Goal: Task Accomplishment & Management: Manage account settings

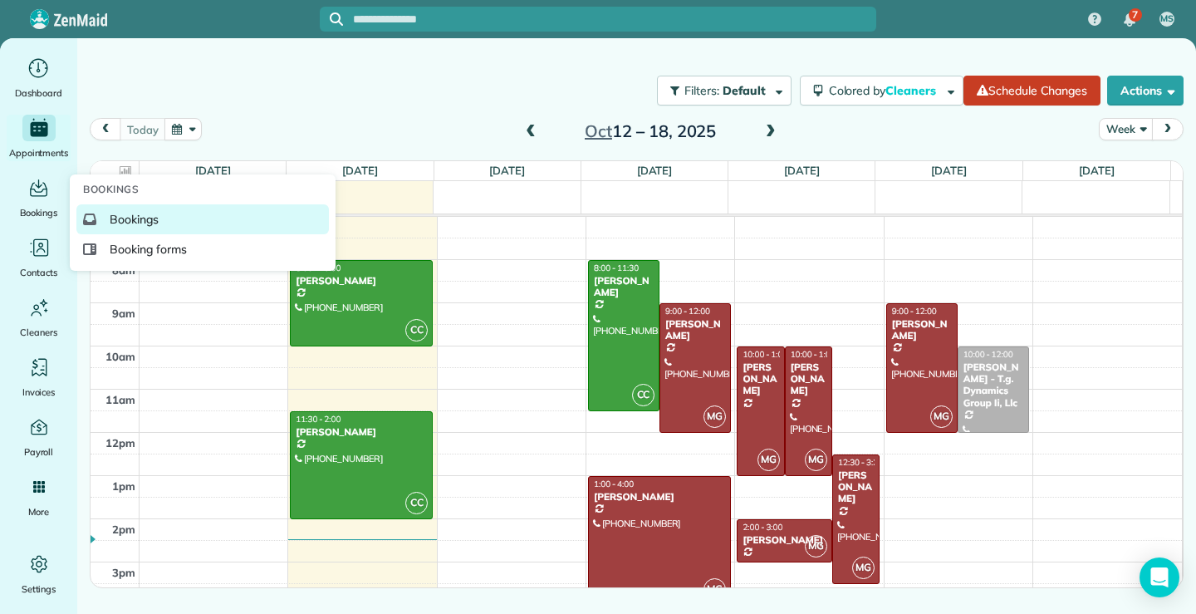
click at [123, 218] on span "Bookings" at bounding box center [134, 219] width 49 height 17
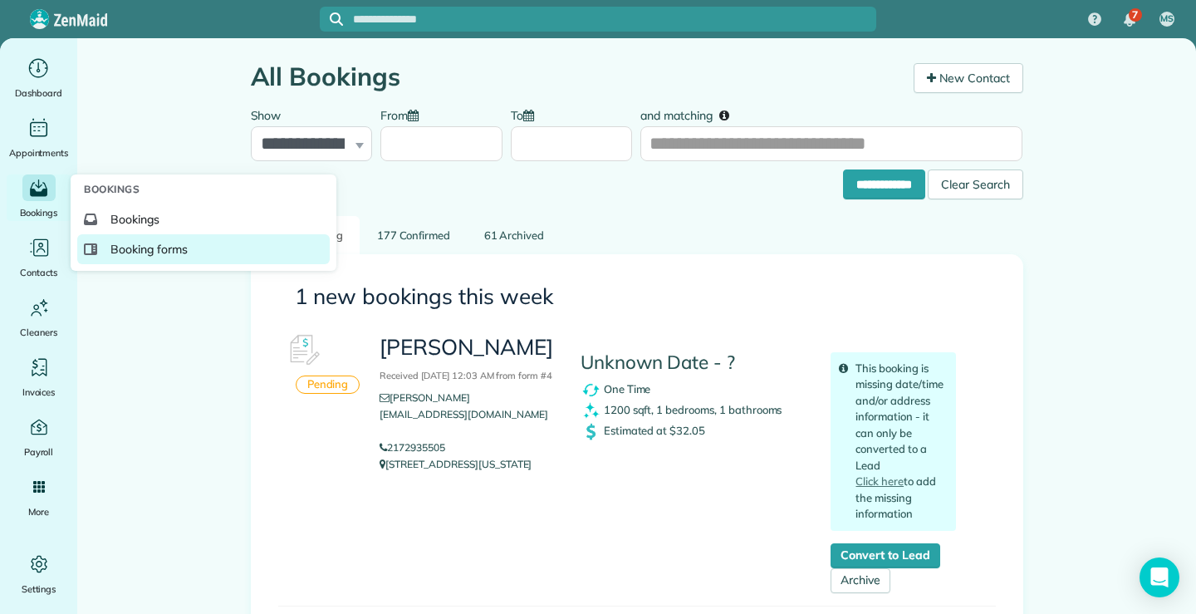
click at [139, 250] on span "Booking forms" at bounding box center [148, 249] width 77 height 17
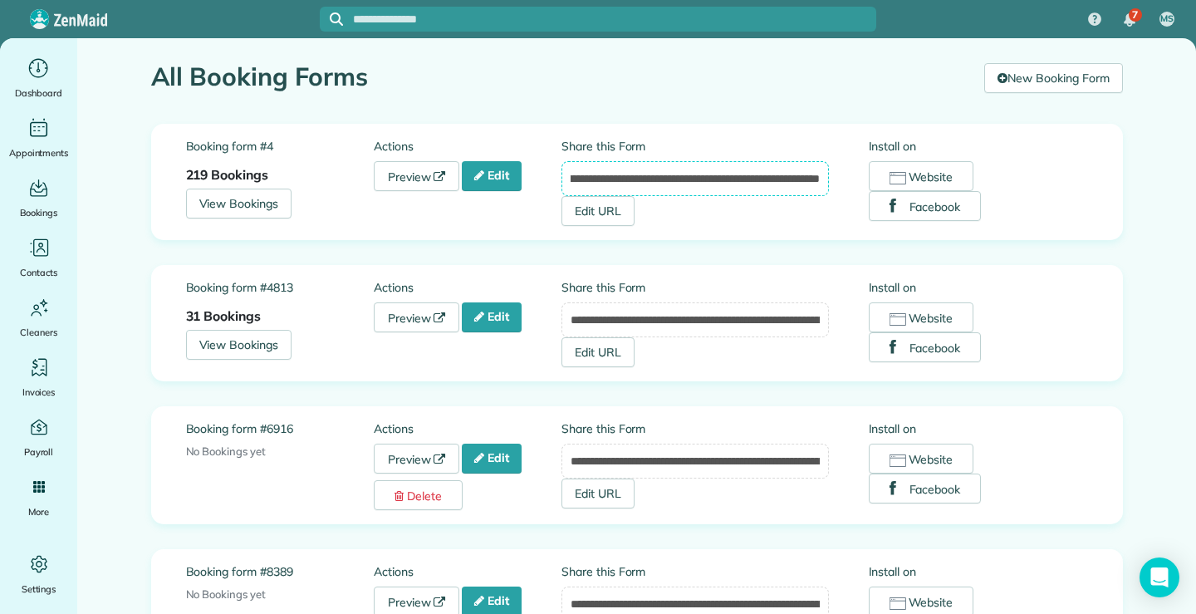
scroll to position [0, 165]
drag, startPoint x: 564, startPoint y: 176, endPoint x: 815, endPoint y: 195, distance: 252.3
click at [815, 195] on input "**********" at bounding box center [694, 178] width 267 height 35
click at [35, 71] on icon "Main" at bounding box center [39, 68] width 26 height 25
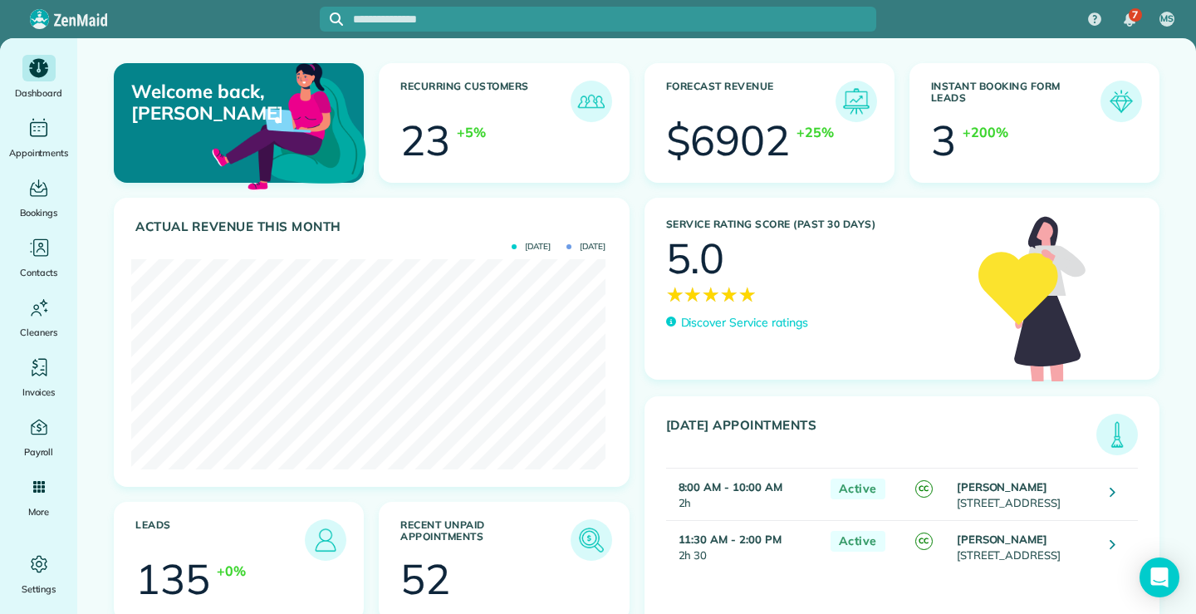
scroll to position [210, 474]
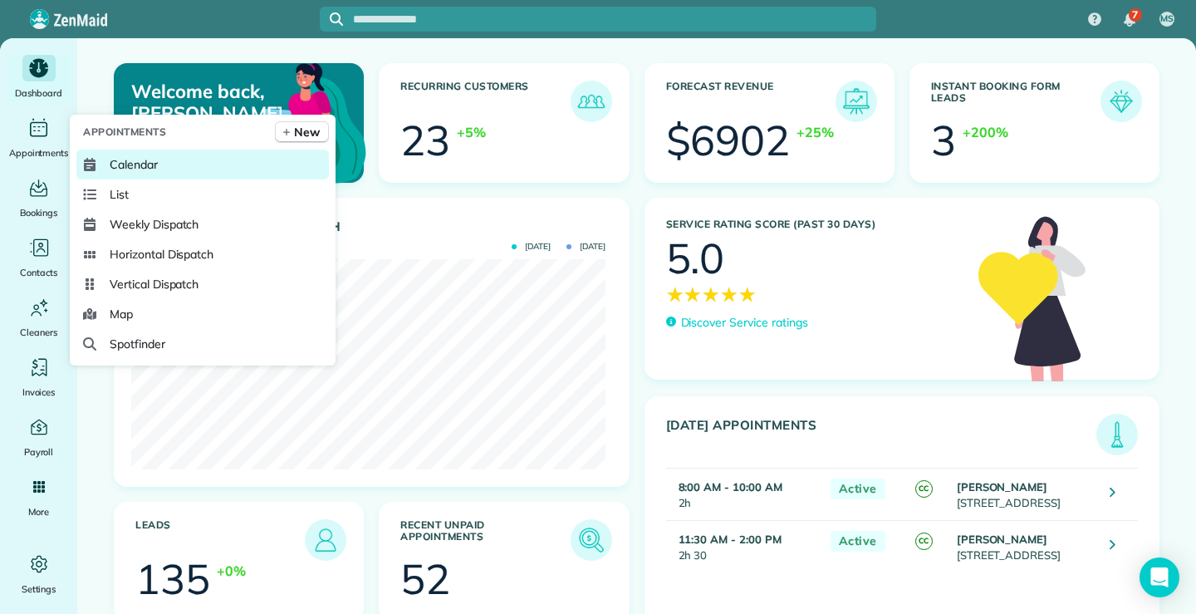
click at [110, 166] on span "Calendar" at bounding box center [134, 164] width 48 height 17
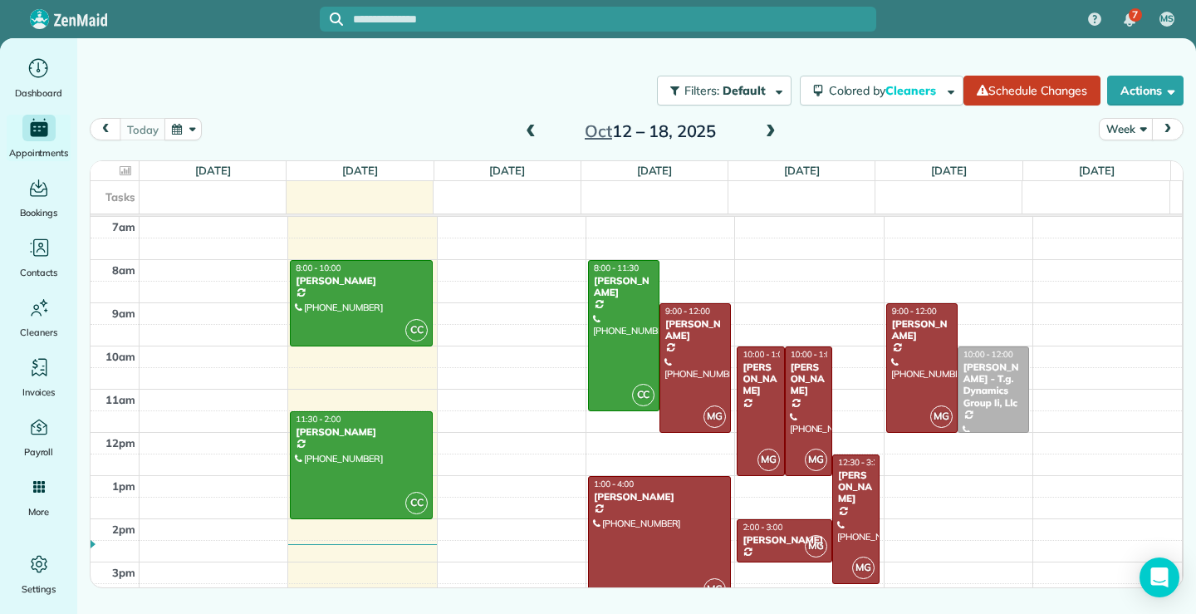
click at [767, 130] on span at bounding box center [770, 132] width 18 height 15
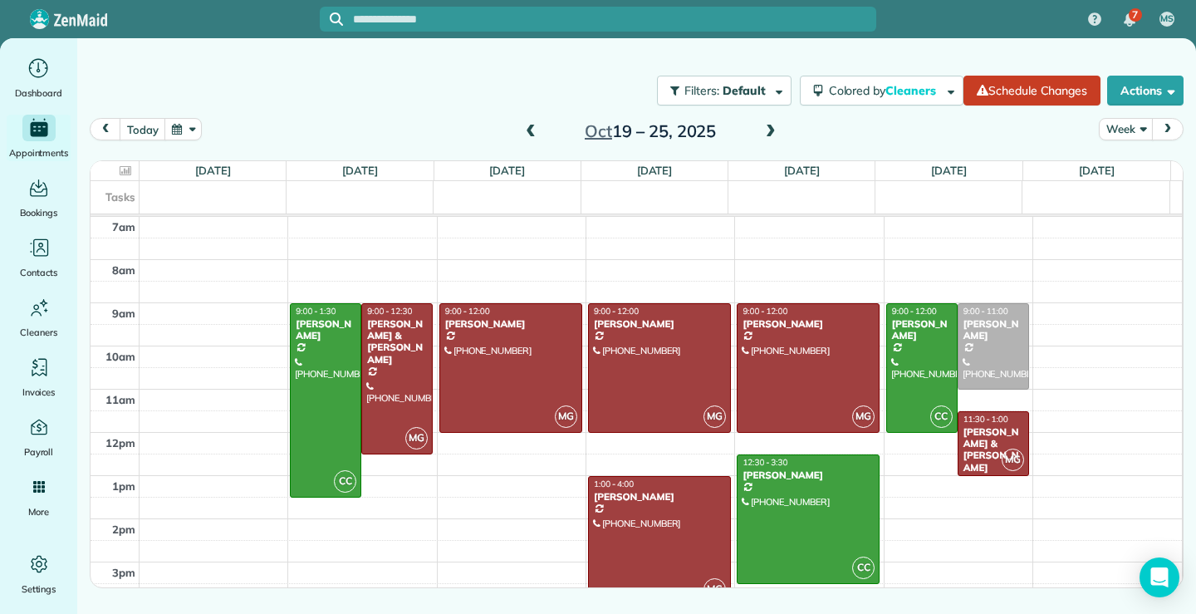
click at [535, 130] on span at bounding box center [530, 132] width 18 height 15
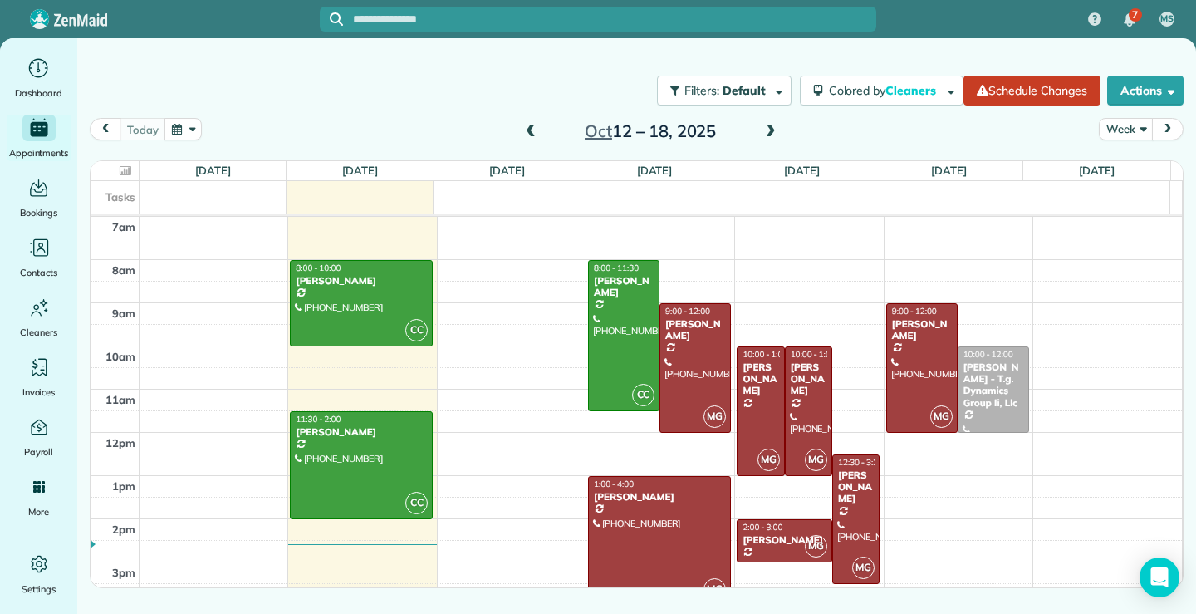
click at [773, 131] on span at bounding box center [770, 132] width 18 height 15
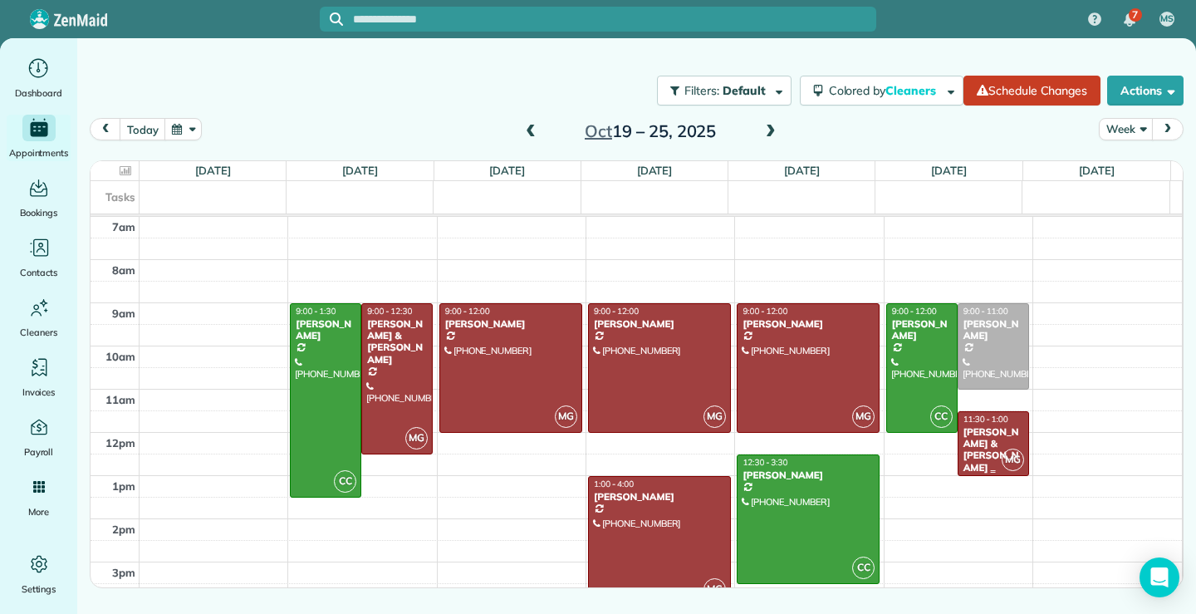
click at [981, 430] on div "[PERSON_NAME] & [PERSON_NAME]" at bounding box center [992, 450] width 61 height 48
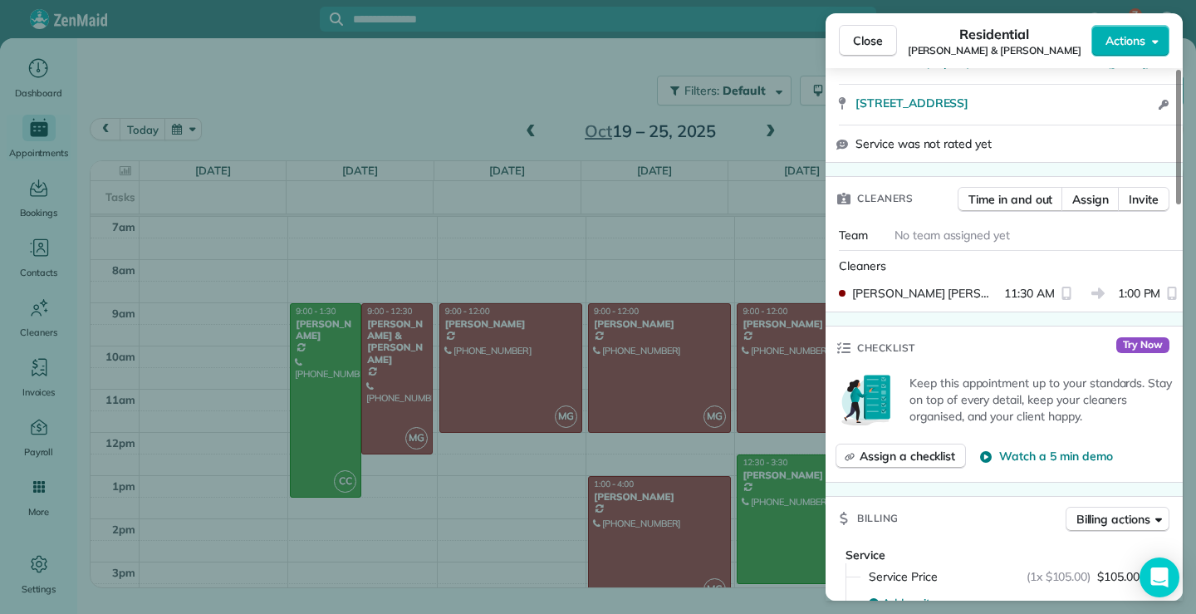
scroll to position [402, 0]
click at [1078, 200] on span "Assign" at bounding box center [1090, 201] width 37 height 17
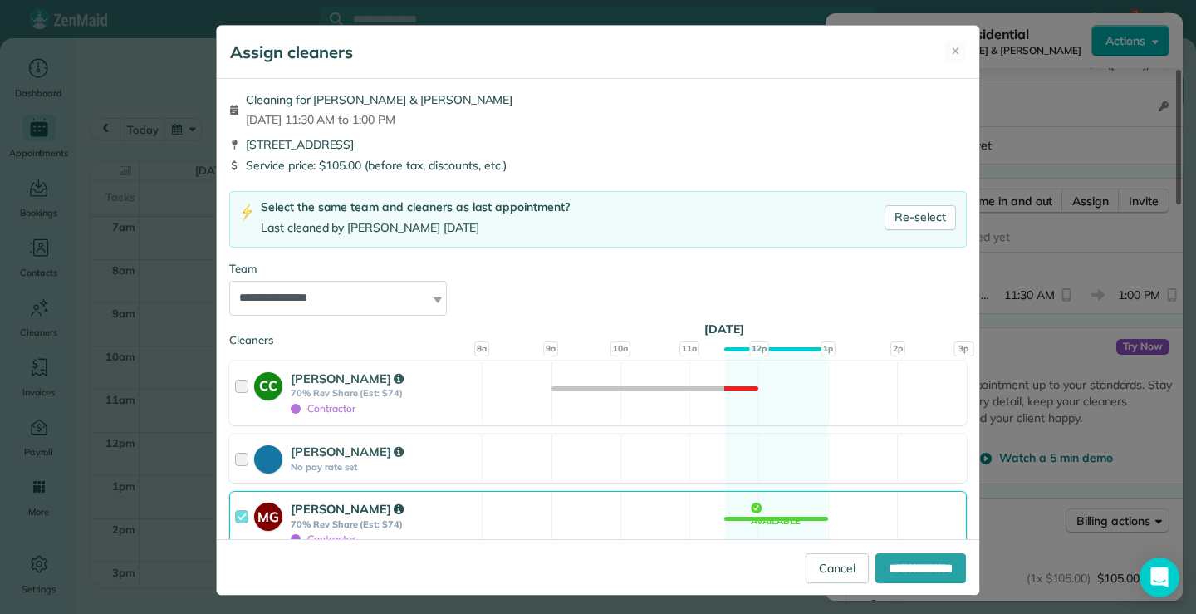
click at [239, 519] on div at bounding box center [244, 523] width 19 height 47
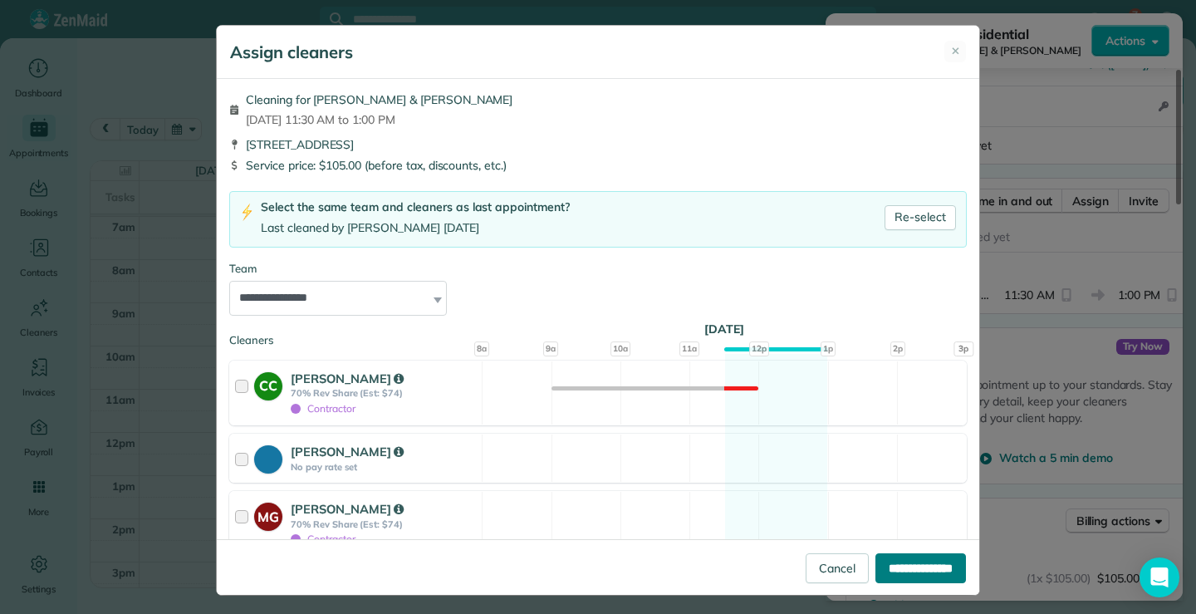
click at [898, 570] on input "**********" at bounding box center [920, 568] width 90 height 30
type input "**********"
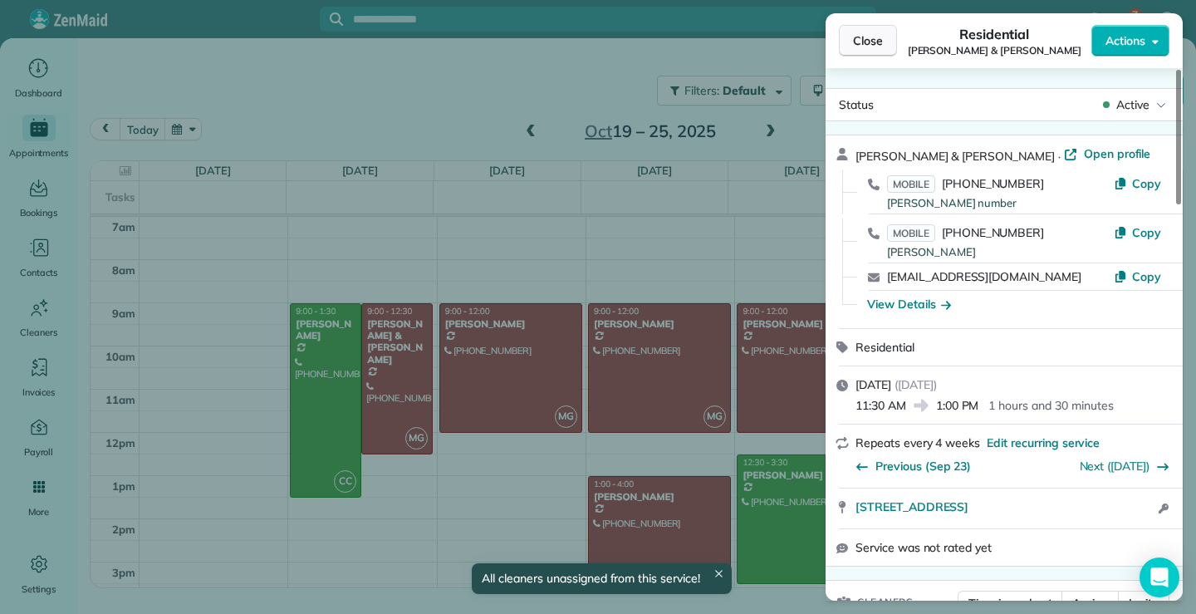
click at [863, 39] on span "Close" at bounding box center [868, 40] width 30 height 17
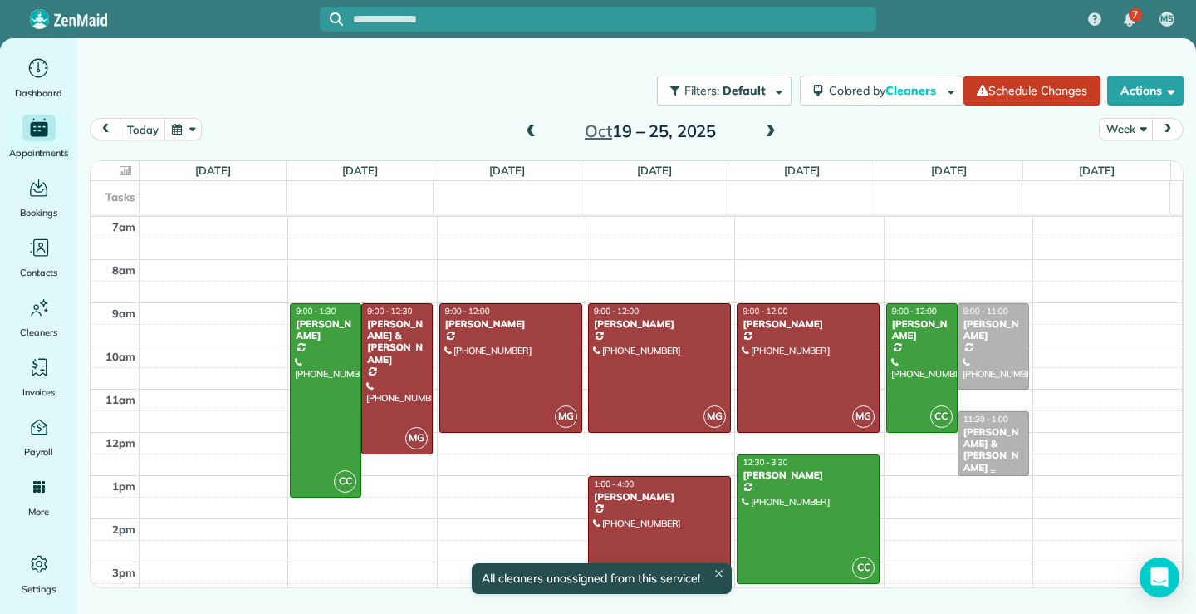
click at [1001, 446] on div "[PERSON_NAME] & [PERSON_NAME]" at bounding box center [992, 450] width 61 height 48
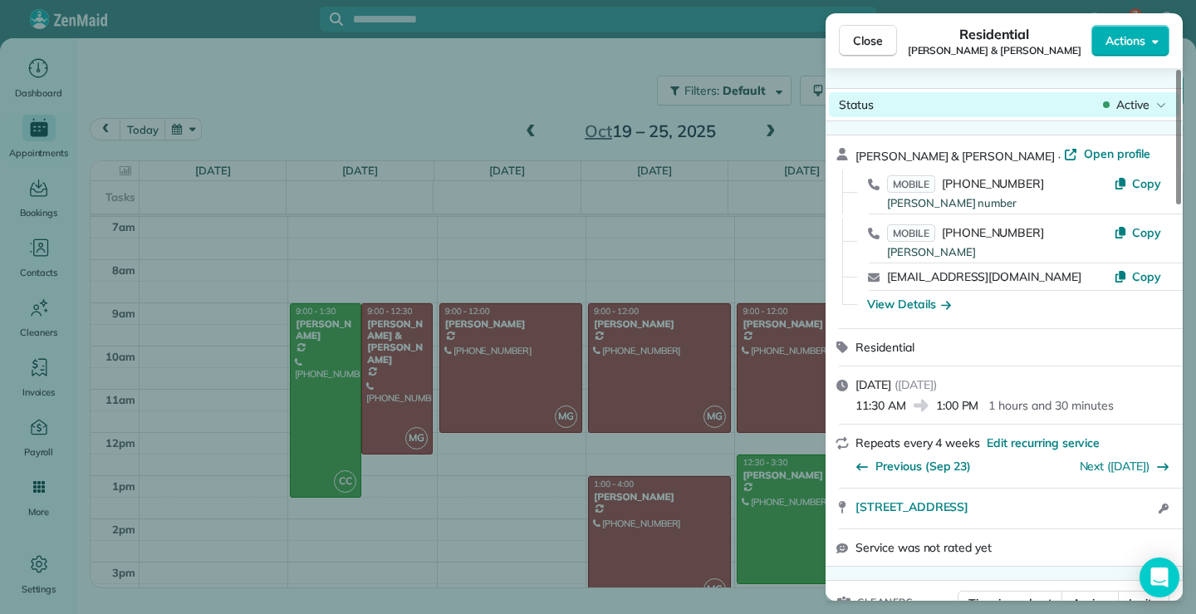
click at [1139, 105] on span "Active" at bounding box center [1132, 104] width 33 height 17
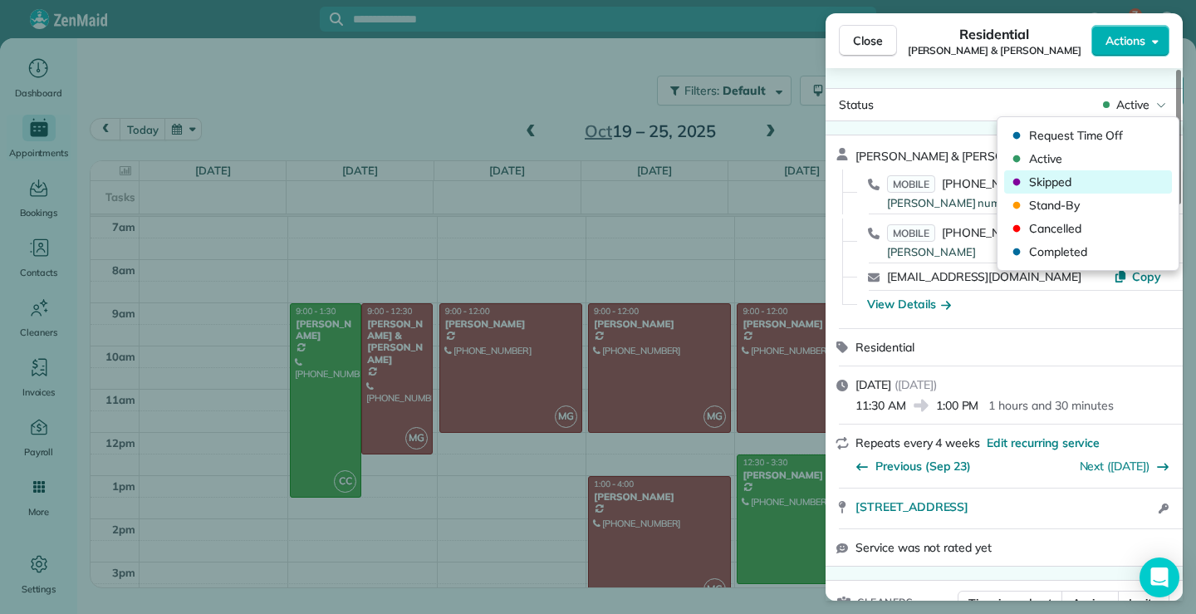
click at [1049, 181] on span "Skipped" at bounding box center [1098, 182] width 139 height 17
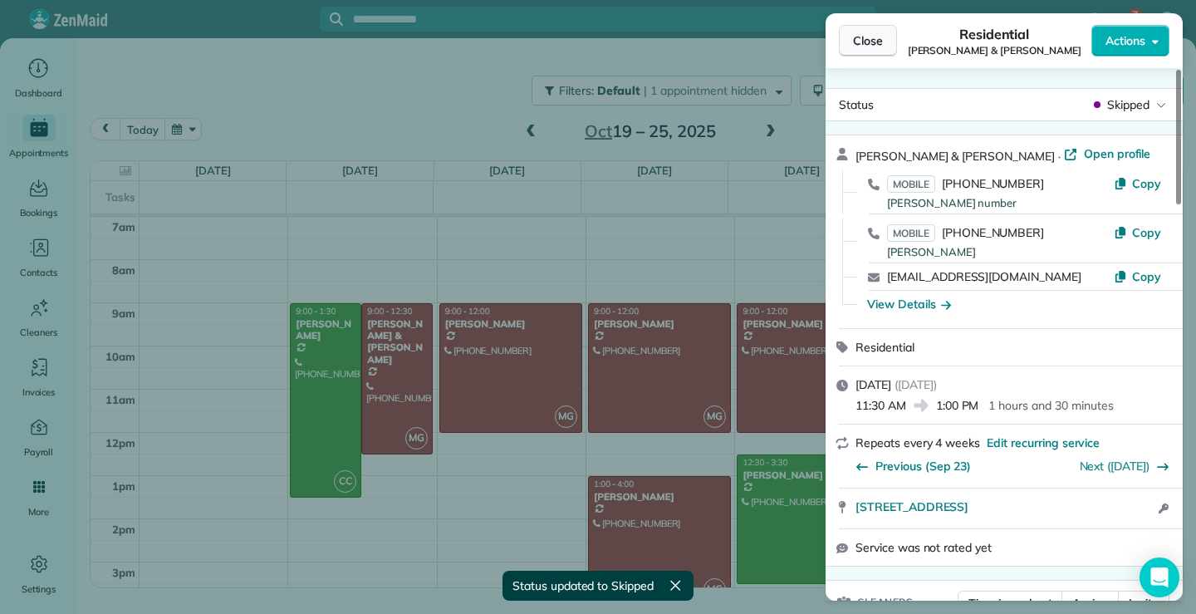
click at [858, 43] on span "Close" at bounding box center [868, 40] width 30 height 17
